Goal: Use online tool/utility: Utilize a website feature to perform a specific function

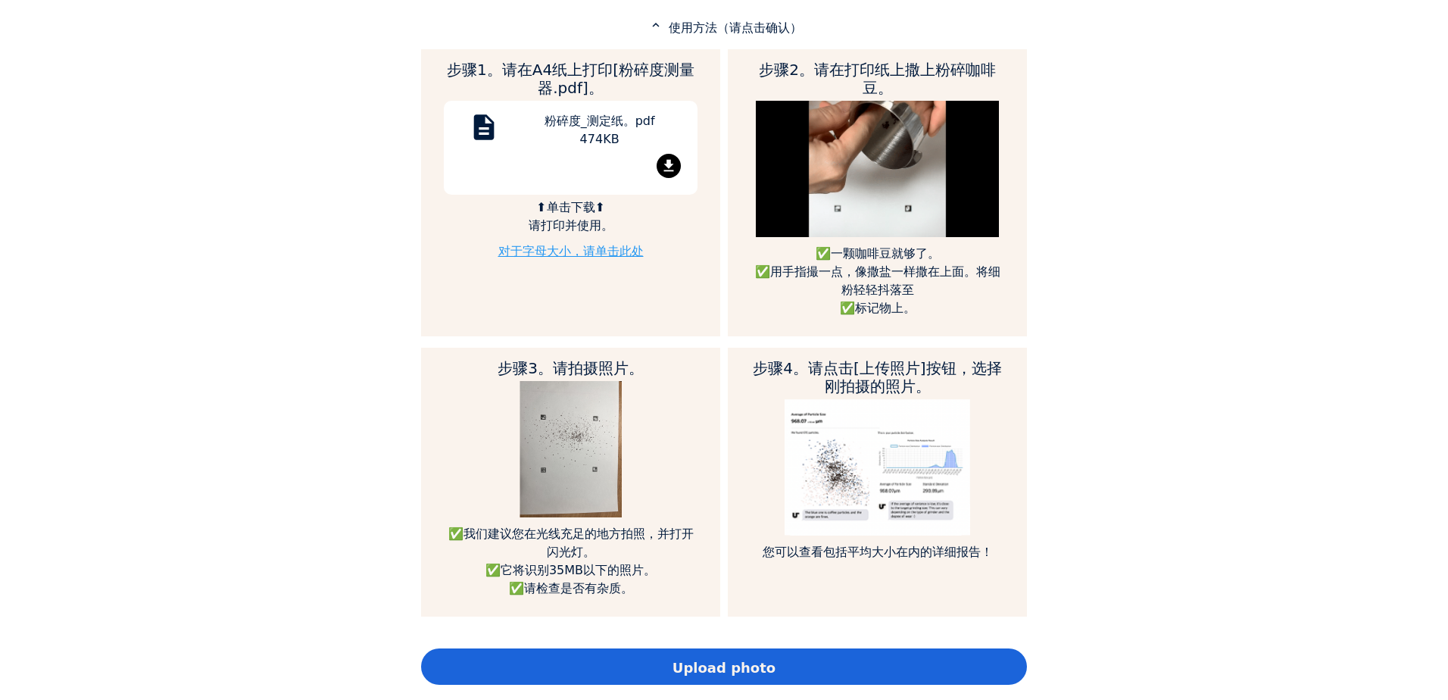
scroll to position [833, 0]
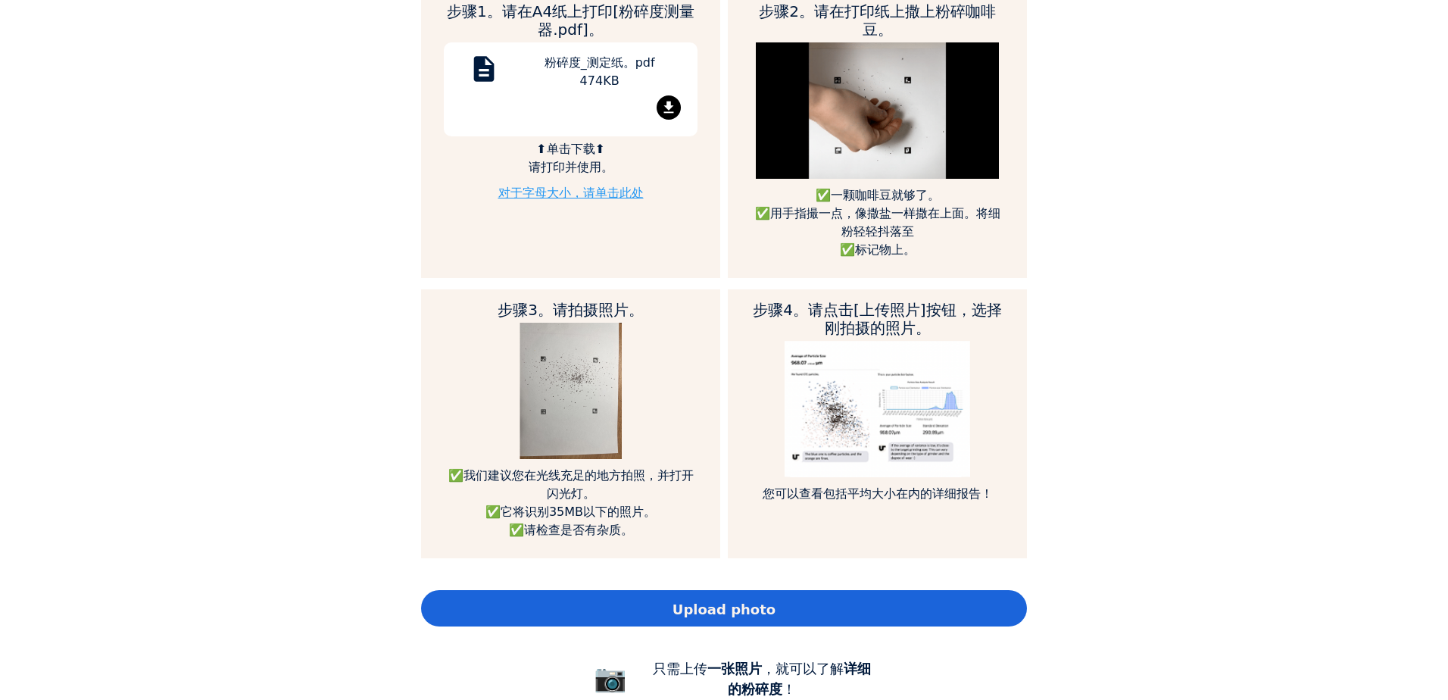
click at [773, 604] on div "Upload photo" at bounding box center [724, 608] width 606 height 36
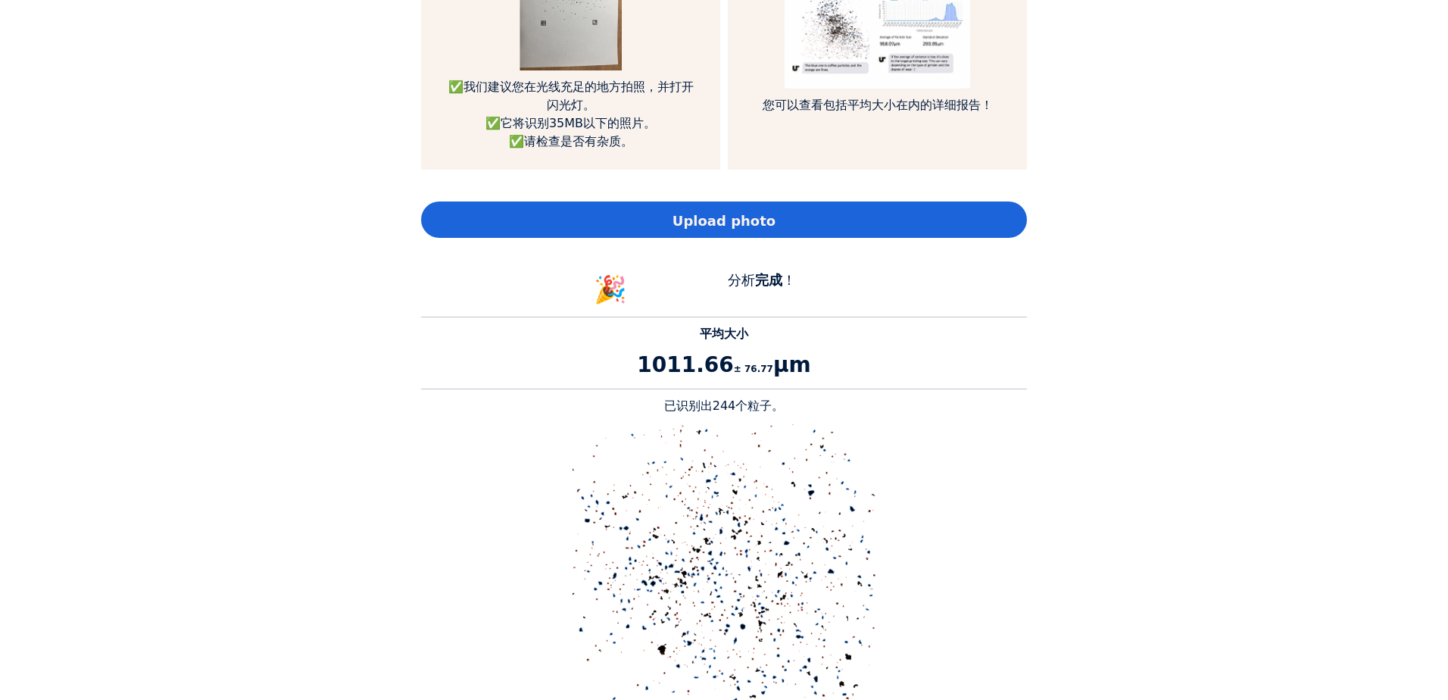
scroll to position [1212, 0]
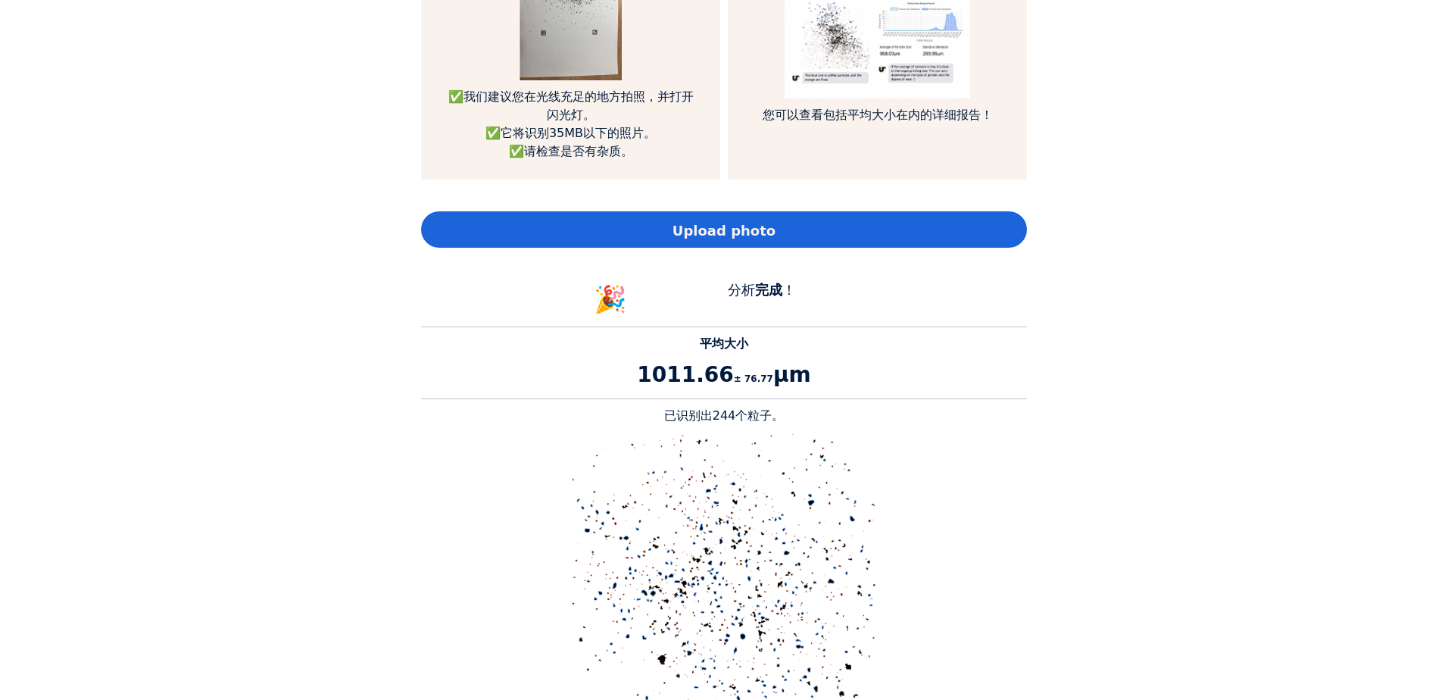
click at [753, 230] on span "Upload photo" at bounding box center [724, 230] width 103 height 20
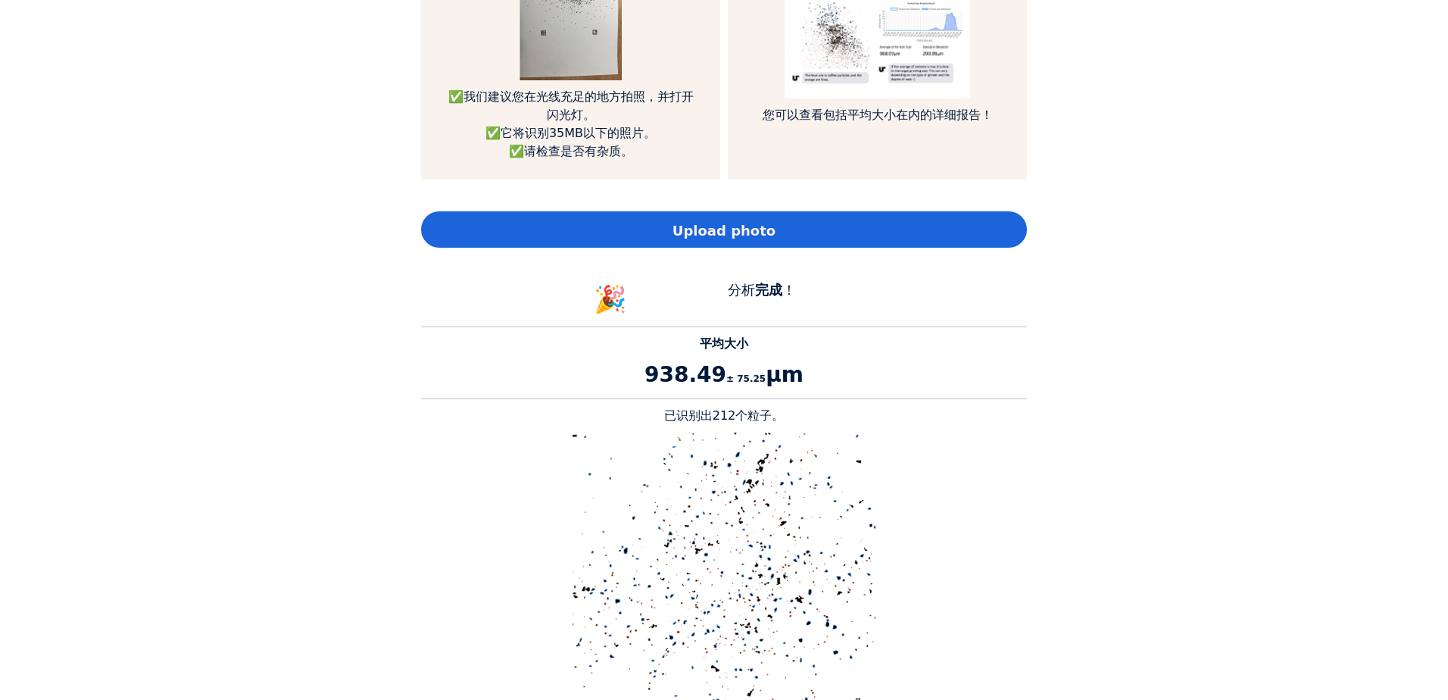
click at [754, 239] on span "Upload photo" at bounding box center [724, 230] width 103 height 20
click at [781, 236] on div "Upload photo" at bounding box center [724, 229] width 606 height 36
click at [1195, 467] on div "Home Courses About us Tools Sign in" at bounding box center [724, 350] width 1448 height 700
click at [805, 238] on div "Upload photo" at bounding box center [724, 229] width 606 height 36
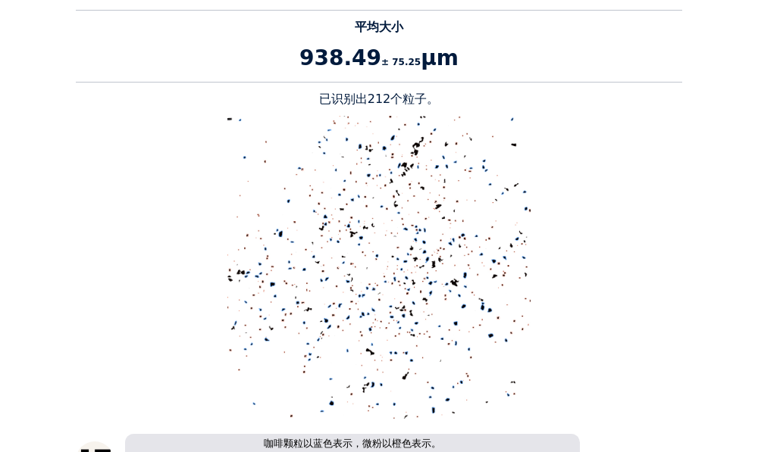
scroll to position [1314, 0]
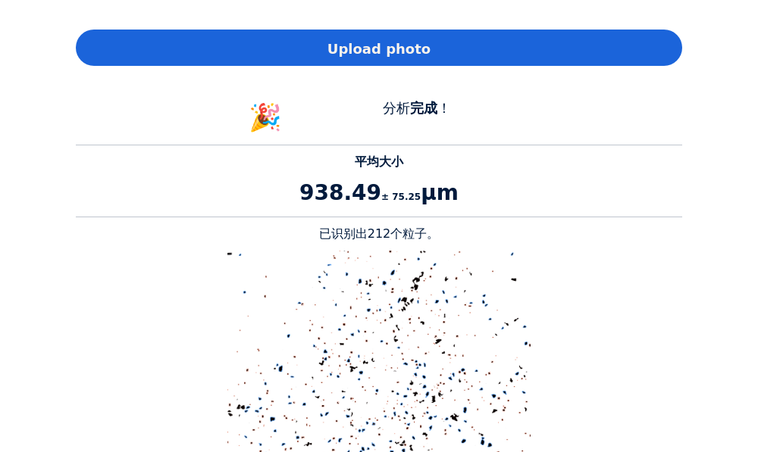
click at [445, 53] on div "Upload photo" at bounding box center [379, 48] width 606 height 36
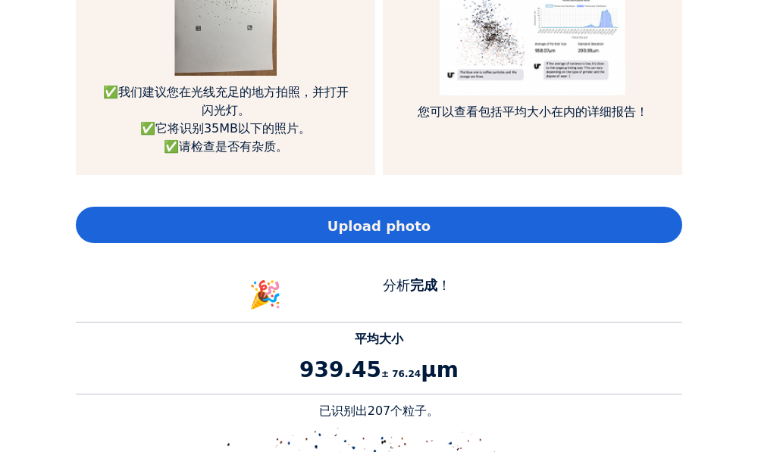
scroll to position [1136, 0]
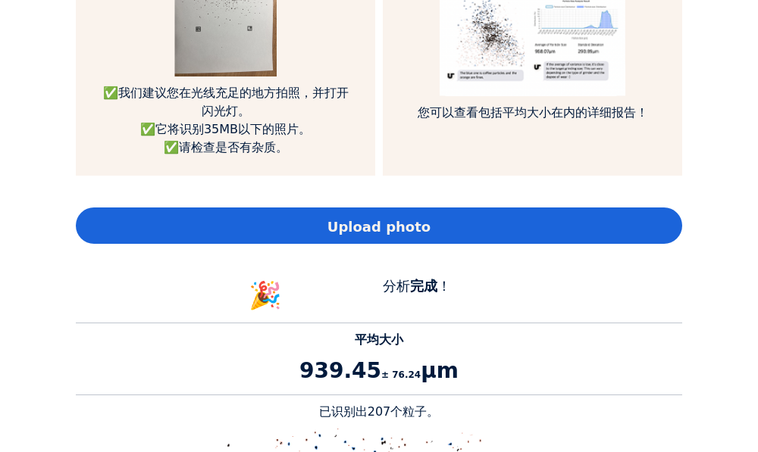
click at [493, 214] on div "Upload photo" at bounding box center [379, 226] width 606 height 36
click at [464, 234] on div "Upload photo" at bounding box center [379, 226] width 606 height 36
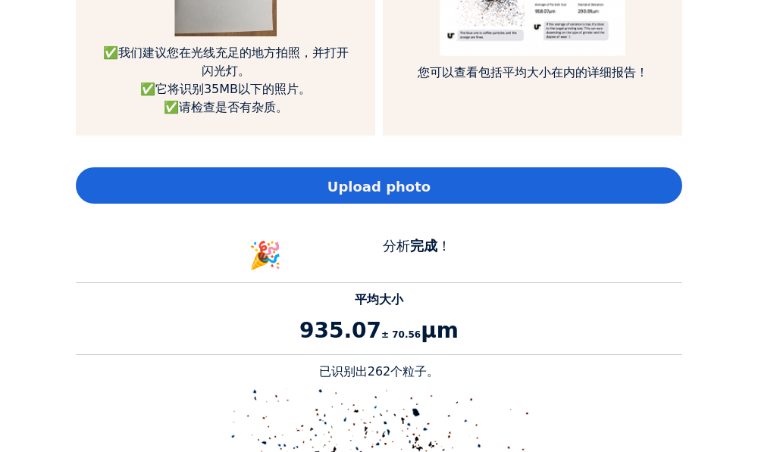
scroll to position [1161, 0]
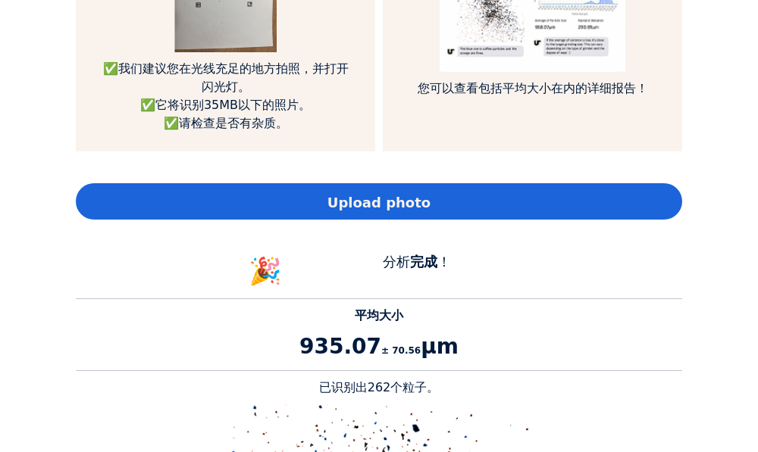
click at [464, 203] on div "Upload photo" at bounding box center [379, 201] width 606 height 36
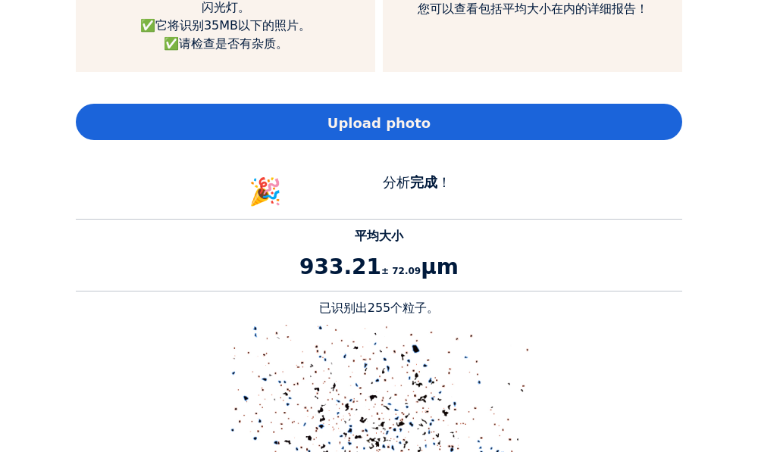
scroll to position [1009, 0]
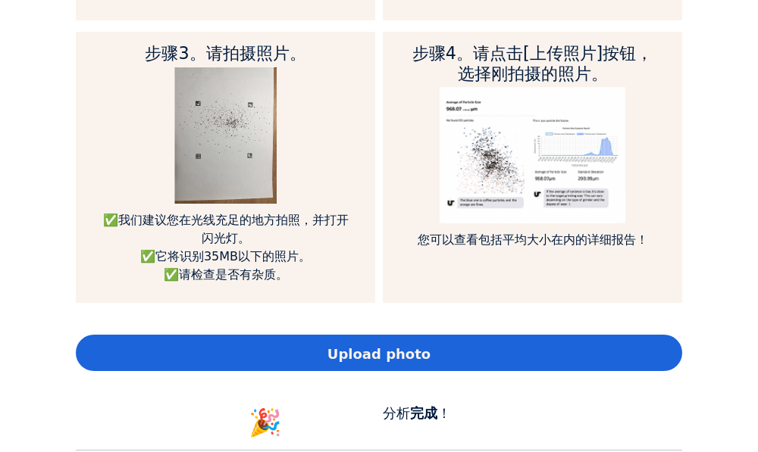
click at [393, 344] on span "Upload photo" at bounding box center [378, 354] width 103 height 20
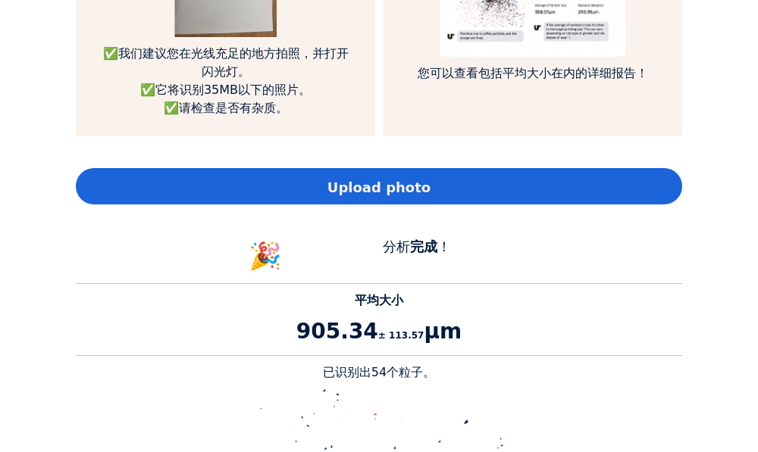
scroll to position [1085, 0]
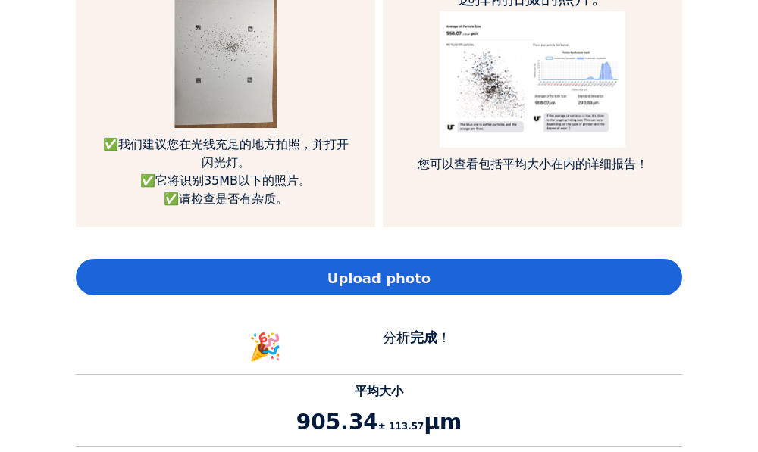
click at [502, 274] on div "Upload photo" at bounding box center [379, 277] width 606 height 36
click at [424, 267] on div "Upload photo" at bounding box center [379, 277] width 606 height 36
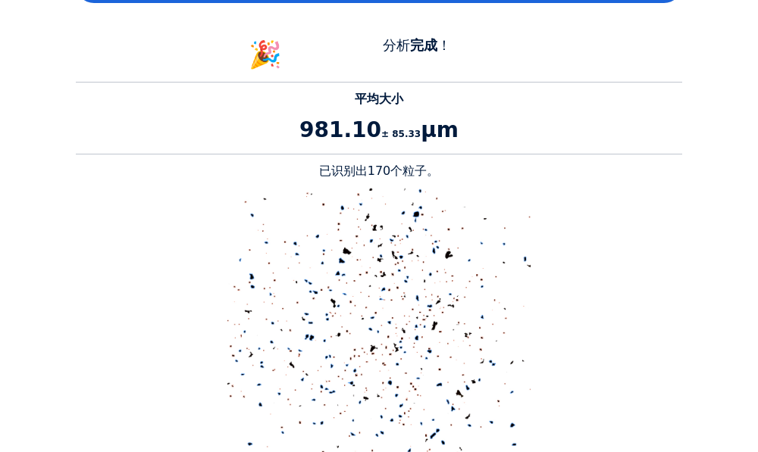
scroll to position [1312, 0]
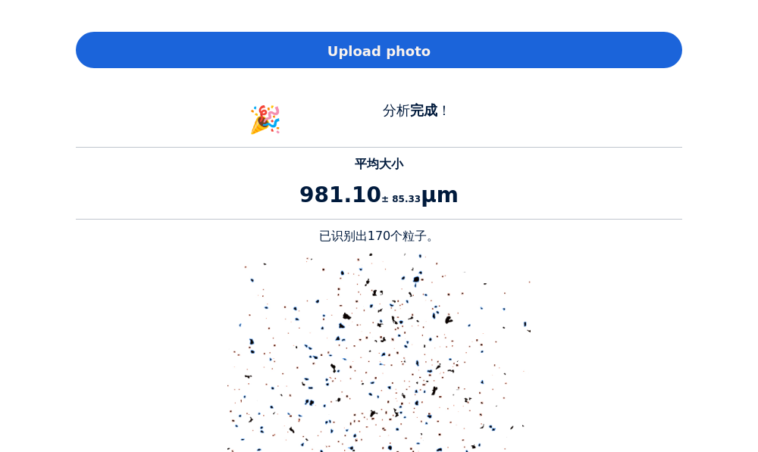
click at [418, 45] on span "Upload photo" at bounding box center [378, 51] width 103 height 20
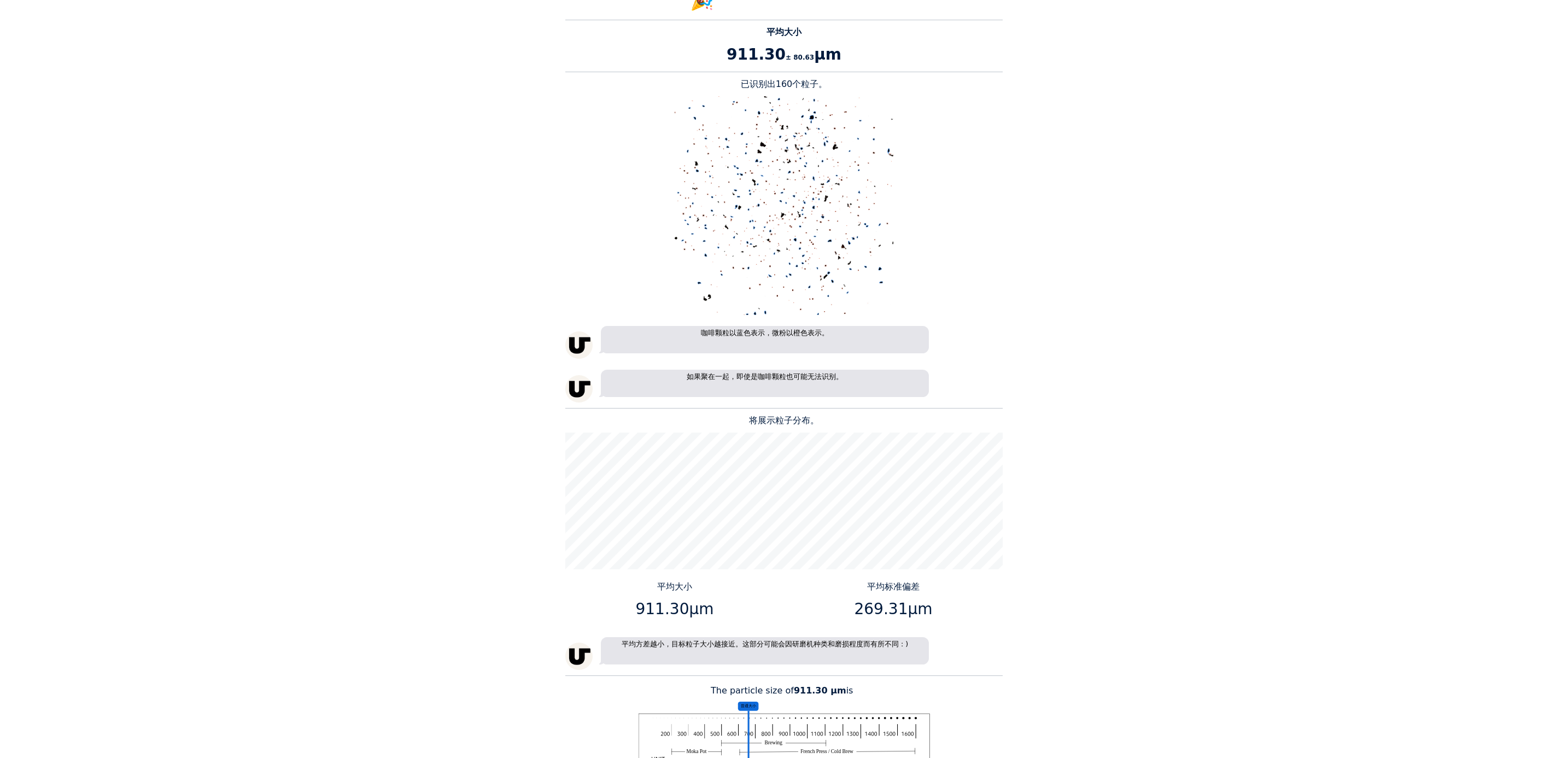
scroll to position [1084, 0]
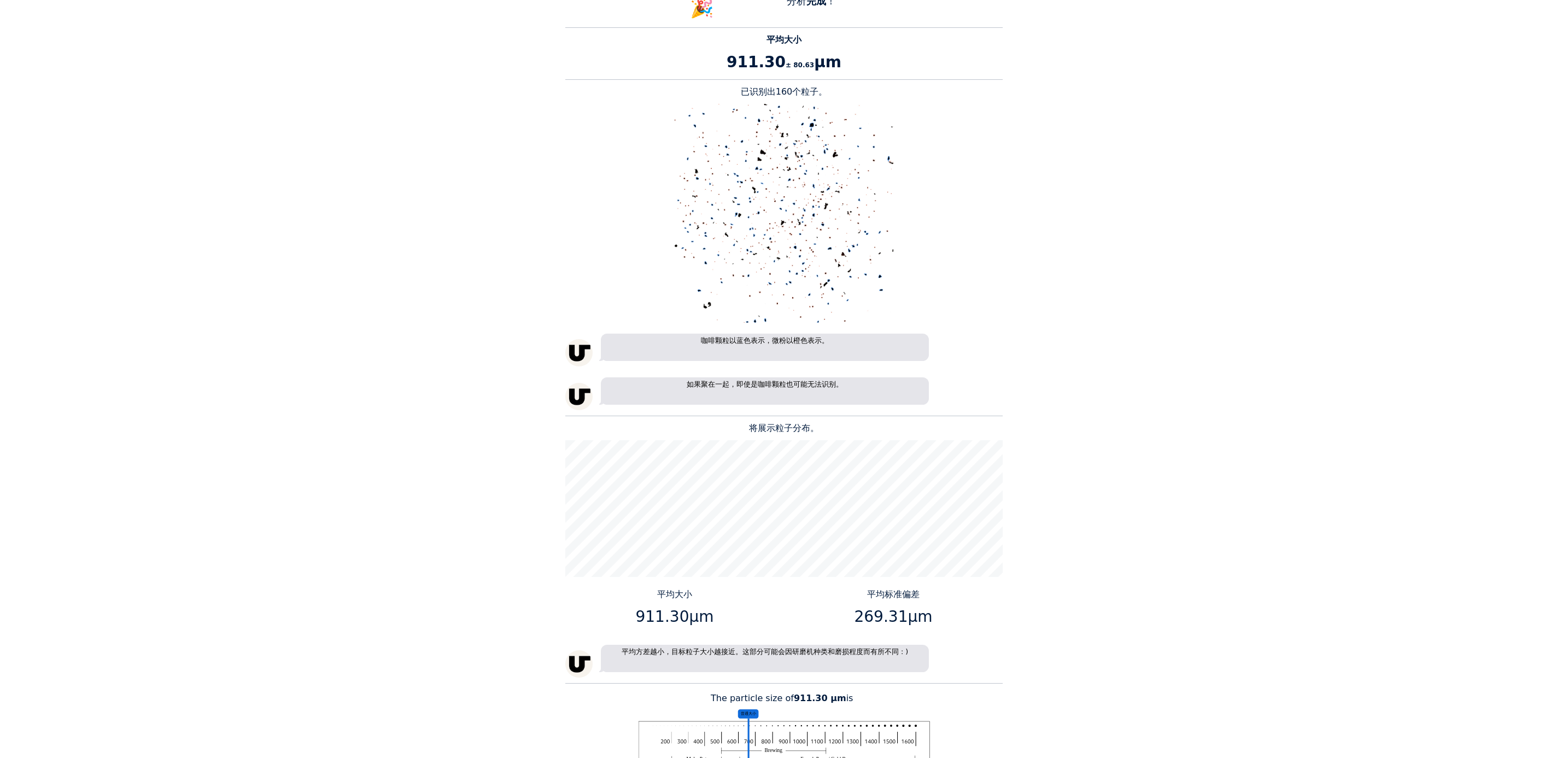
click at [78, 414] on div "Home Courses About us Tools Sign in" at bounding box center [784, 379] width 1568 height 758
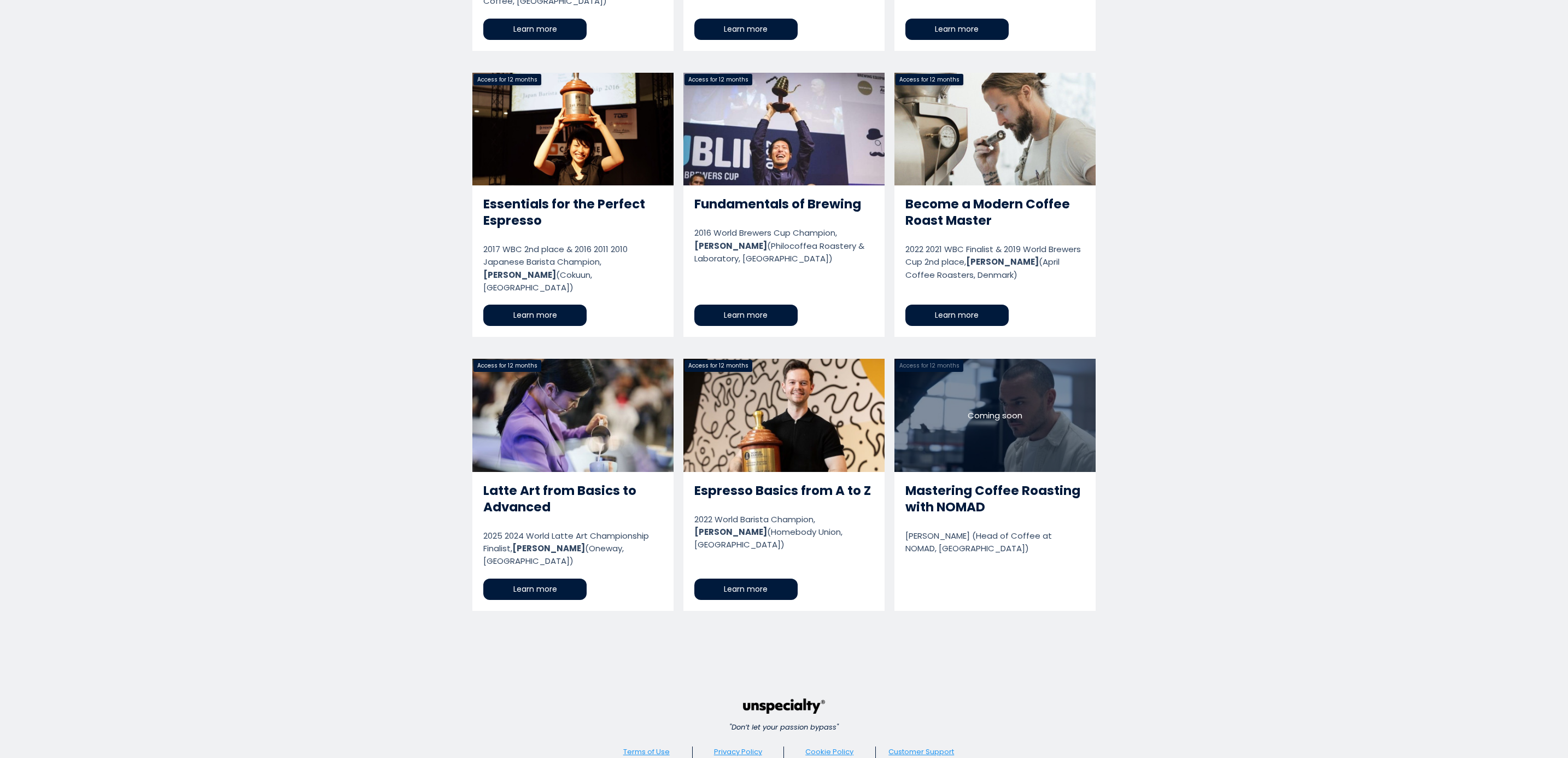
scroll to position [2263, 0]
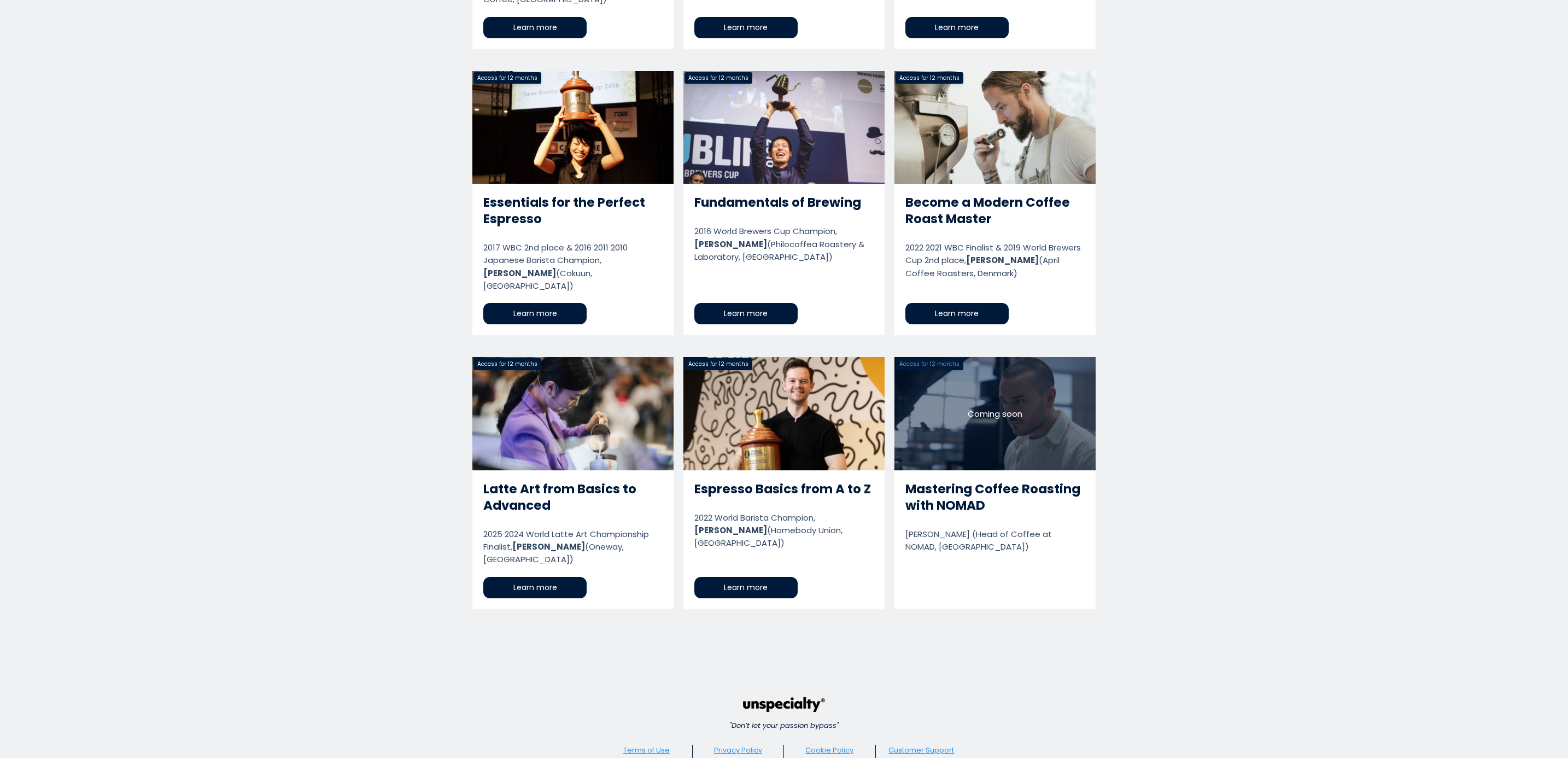
drag, startPoint x: 1248, startPoint y: 632, endPoint x: 1264, endPoint y: 256, distance: 376.3
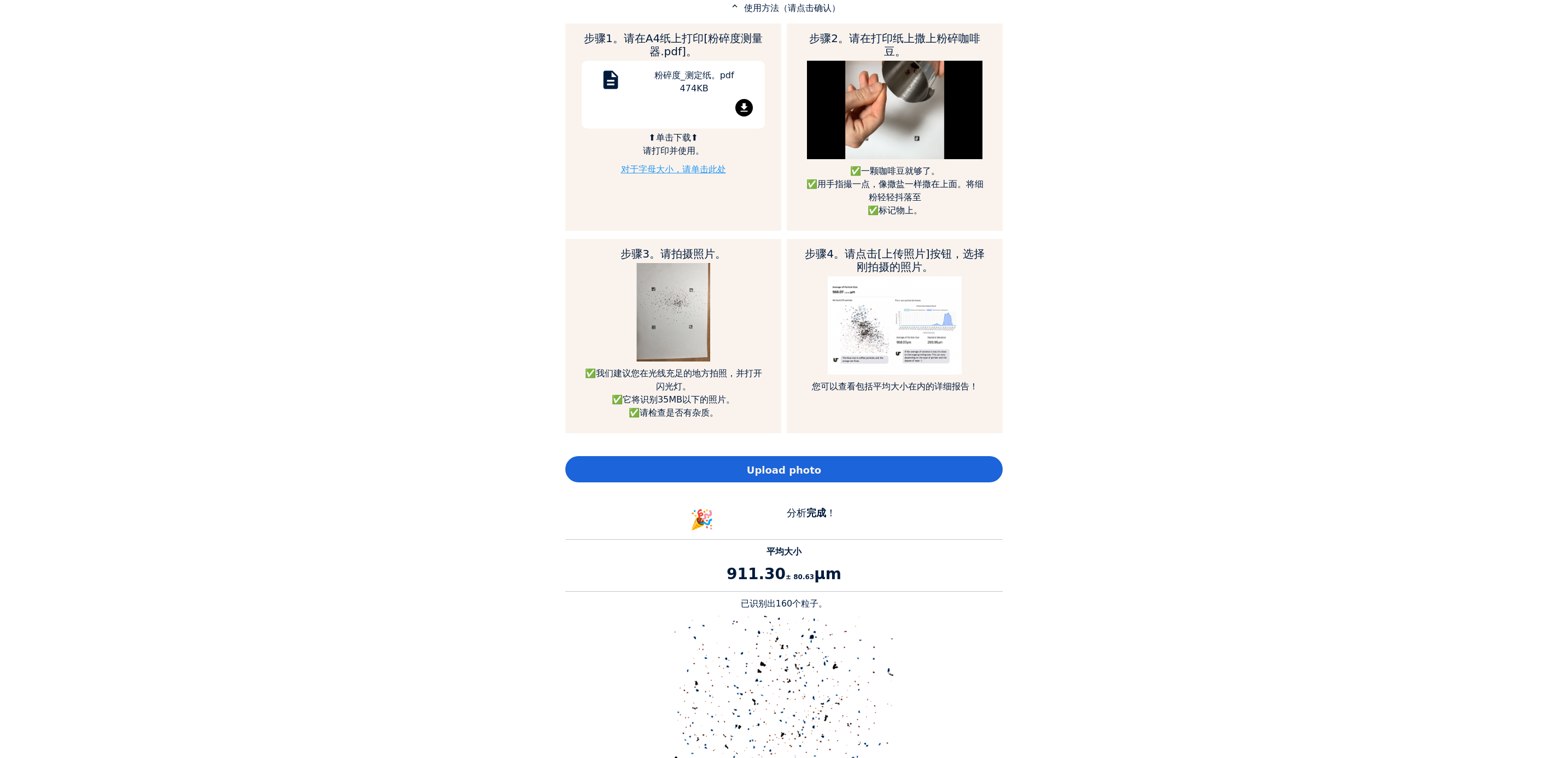
scroll to position [574, 0]
